Goal: Task Accomplishment & Management: Manage account settings

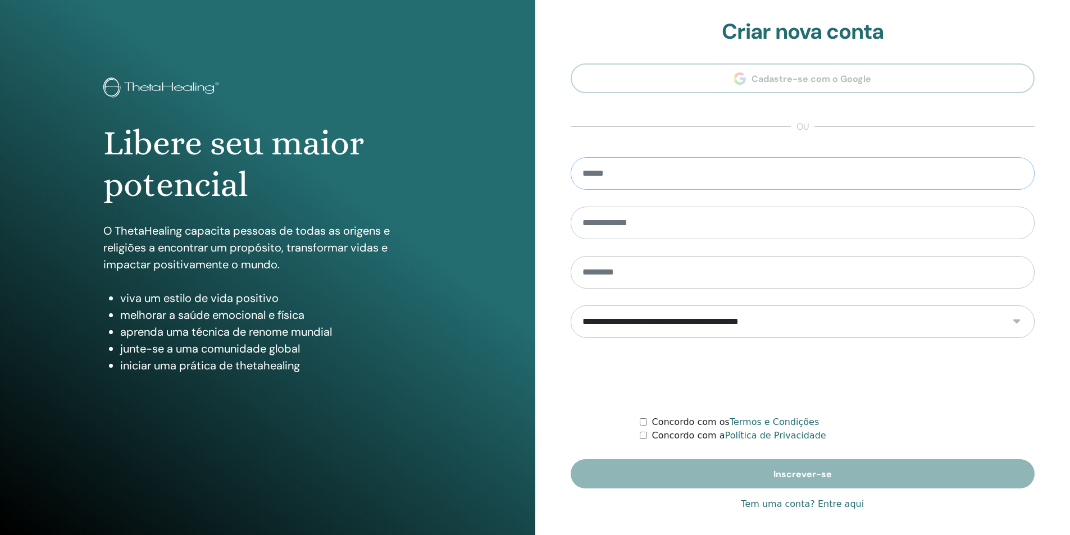
click at [649, 171] on input "email" at bounding box center [803, 173] width 465 height 33
type input "**********"
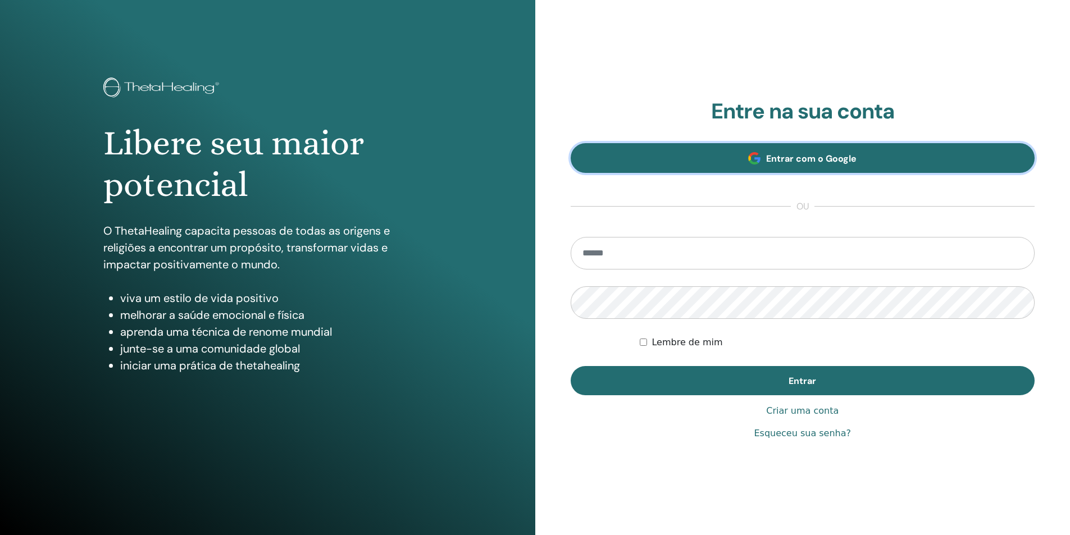
click at [803, 163] on font "Entrar com o Google" at bounding box center [811, 159] width 90 height 12
